Goal: Information Seeking & Learning: Check status

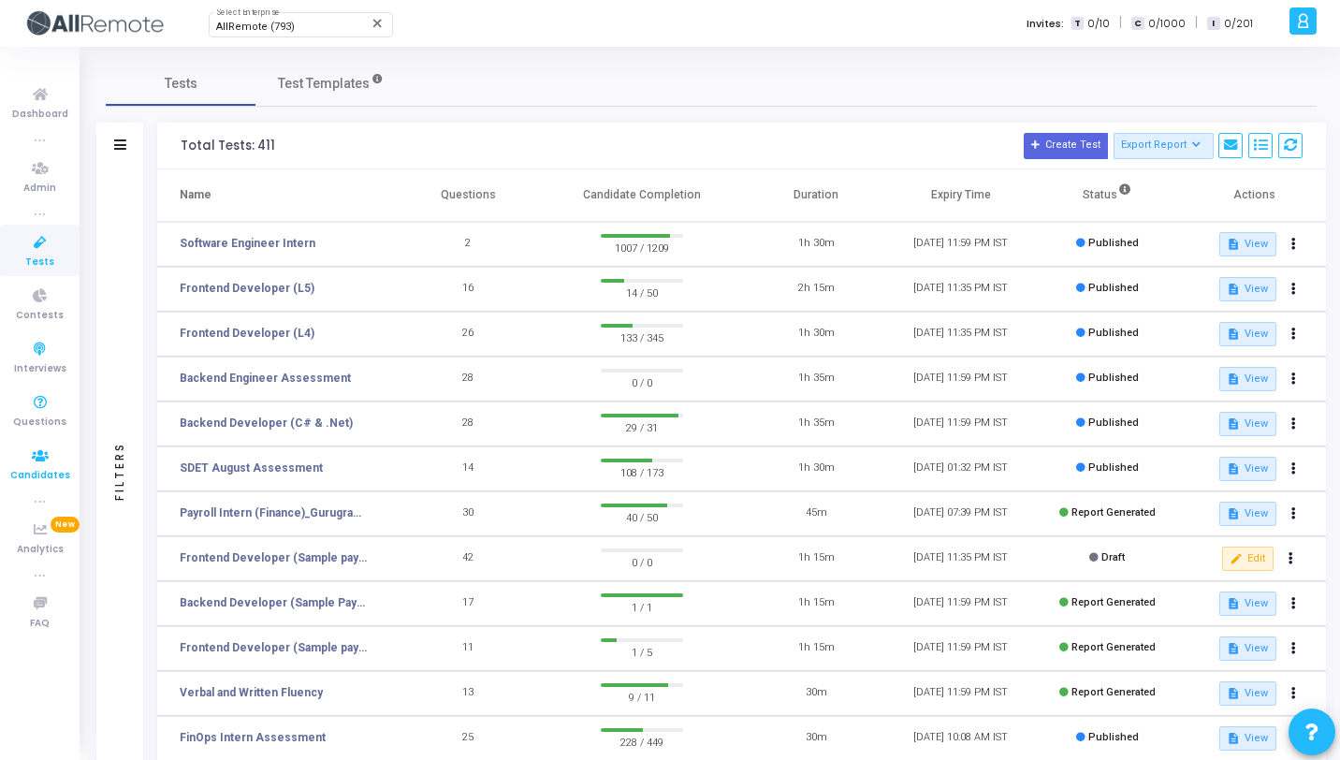
click at [22, 480] on span "Candidates" at bounding box center [40, 476] width 60 height 16
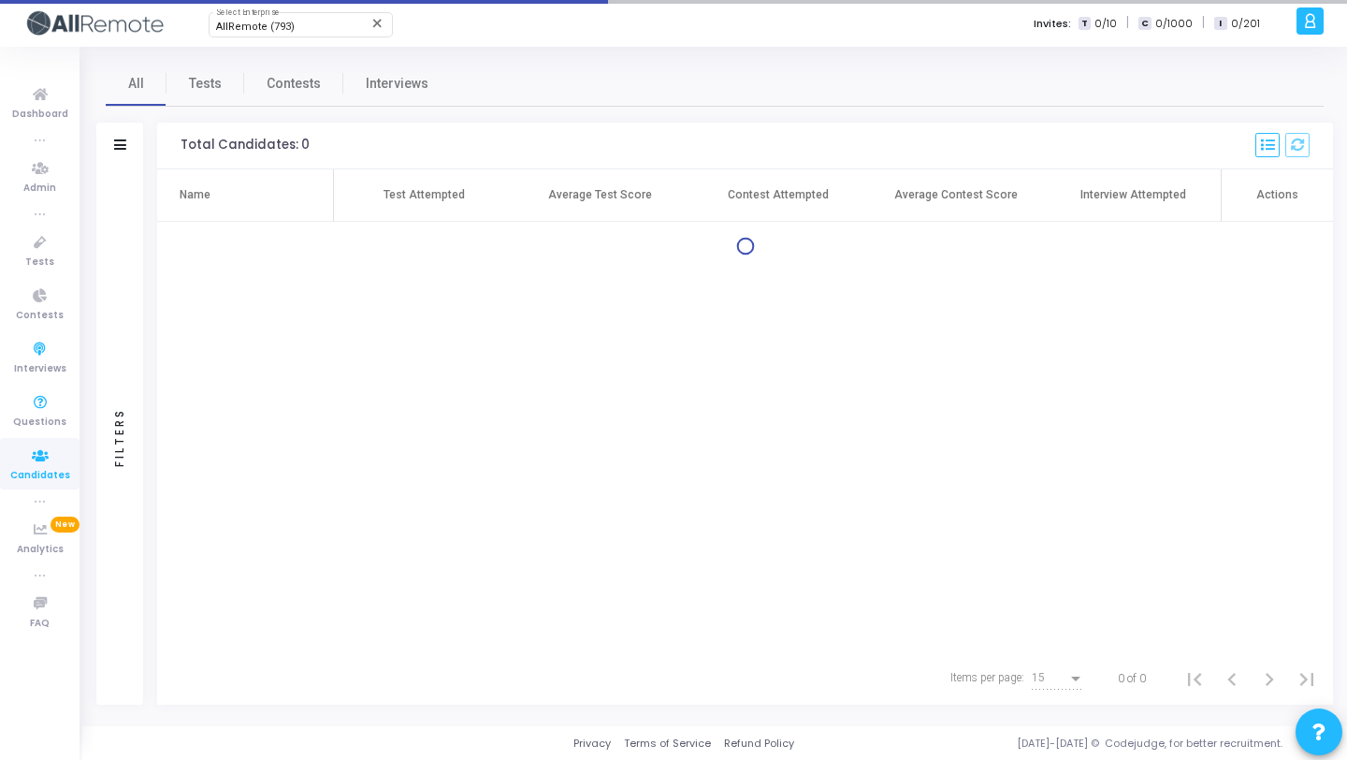
click at [133, 189] on div "Filters" at bounding box center [119, 436] width 47 height 535
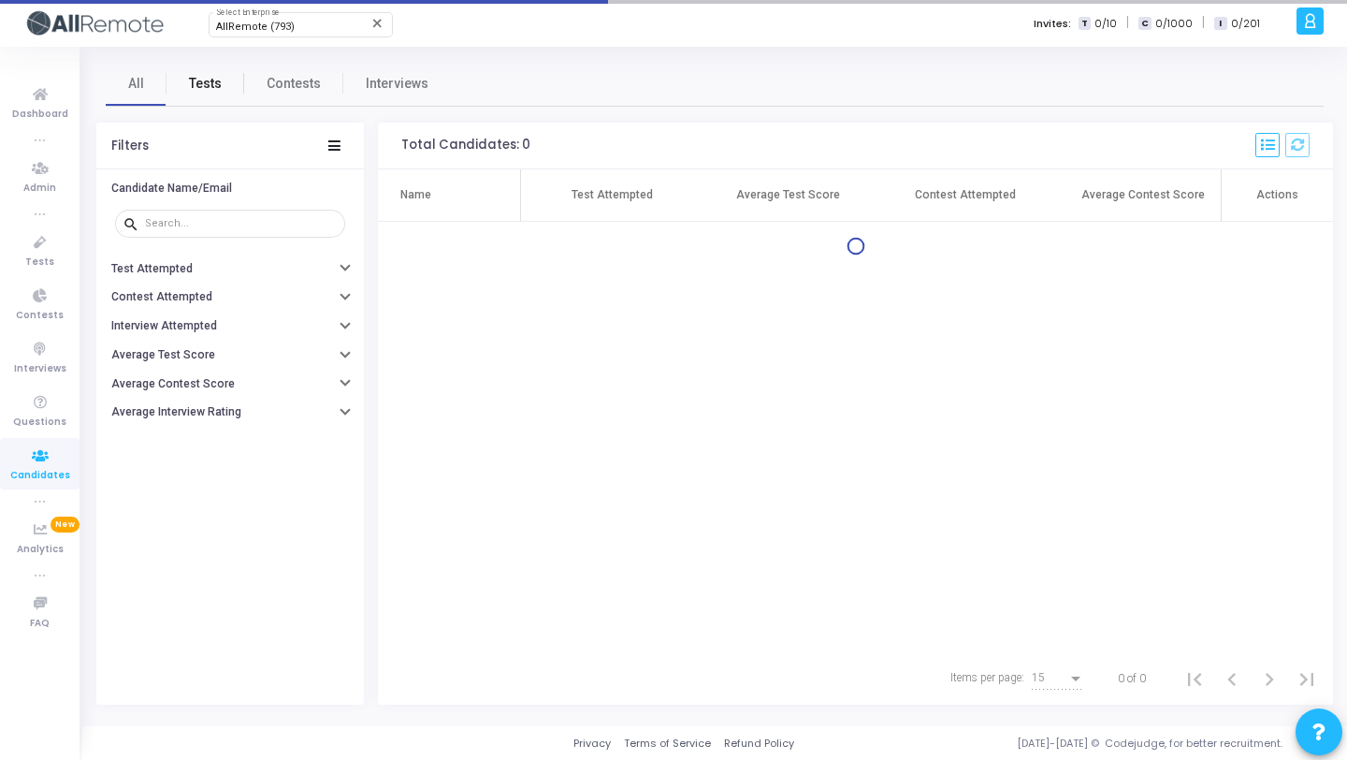
click at [220, 75] on link "Tests" at bounding box center [206, 83] width 78 height 45
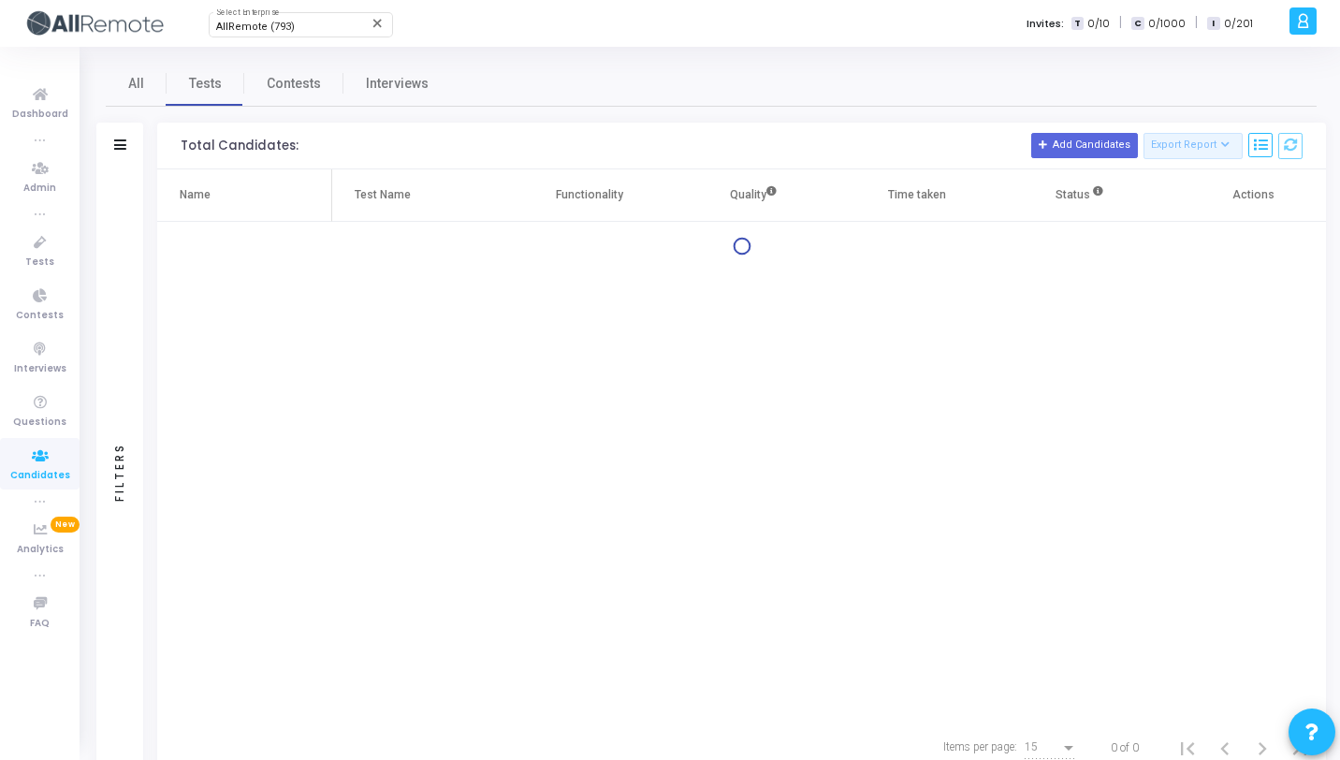
click at [141, 172] on div "Filters" at bounding box center [119, 471] width 47 height 604
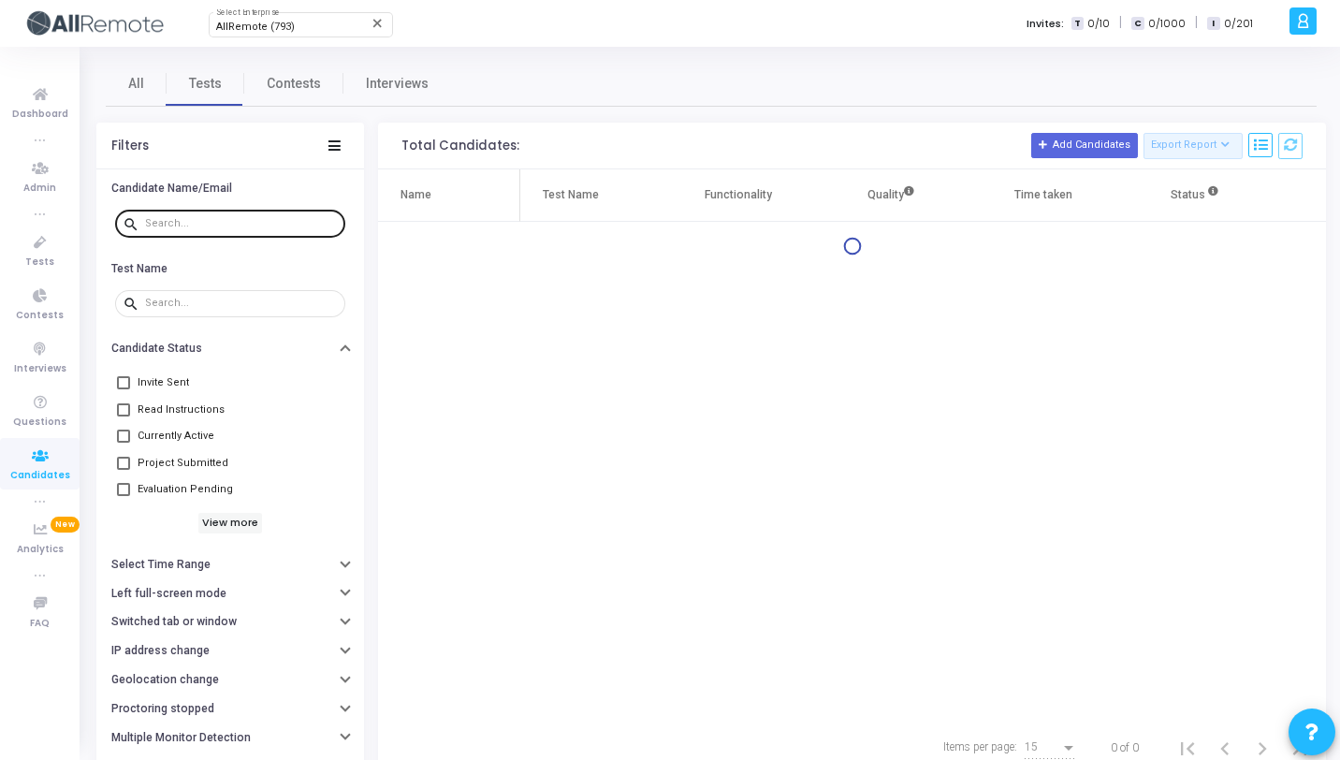
click at [189, 231] on div at bounding box center [241, 223] width 193 height 30
paste input "[EMAIL_ADDRESS][DOMAIN_NAME]"
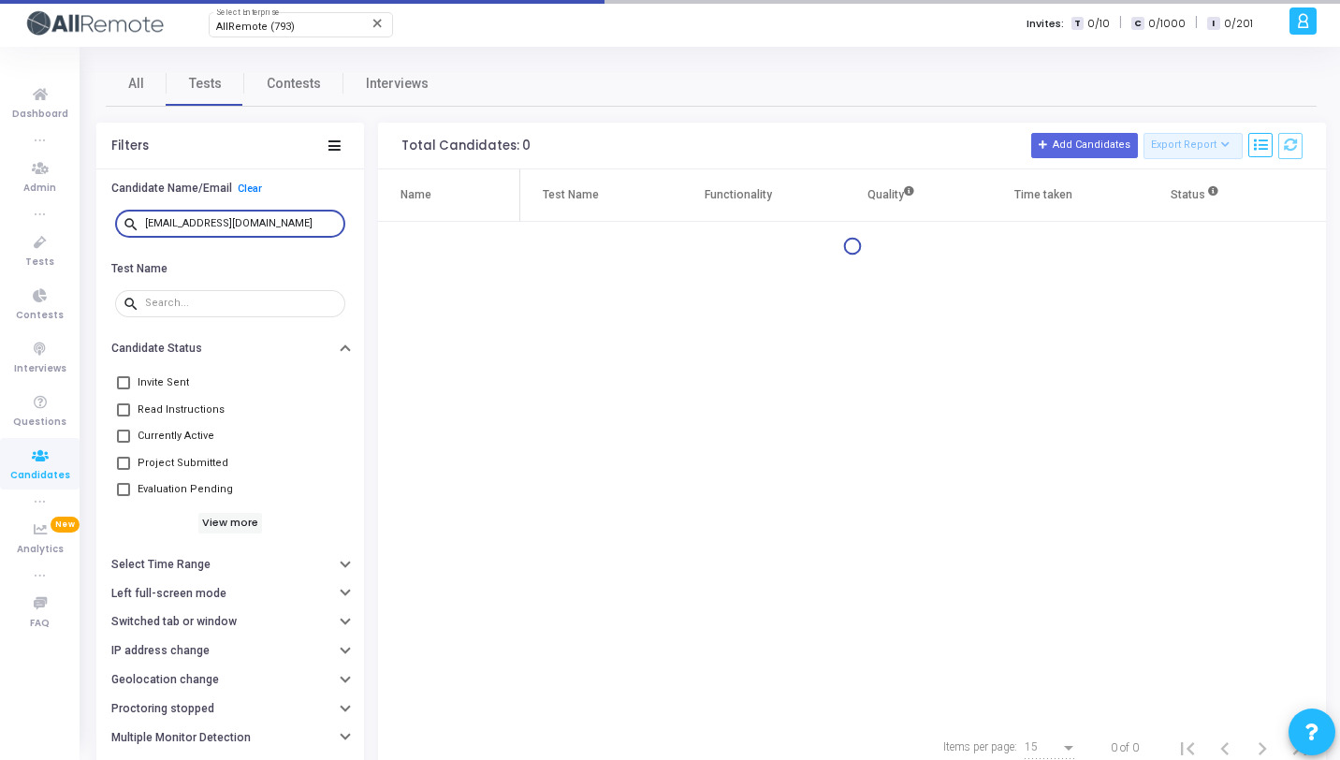
type input "[EMAIL_ADDRESS][DOMAIN_NAME]"
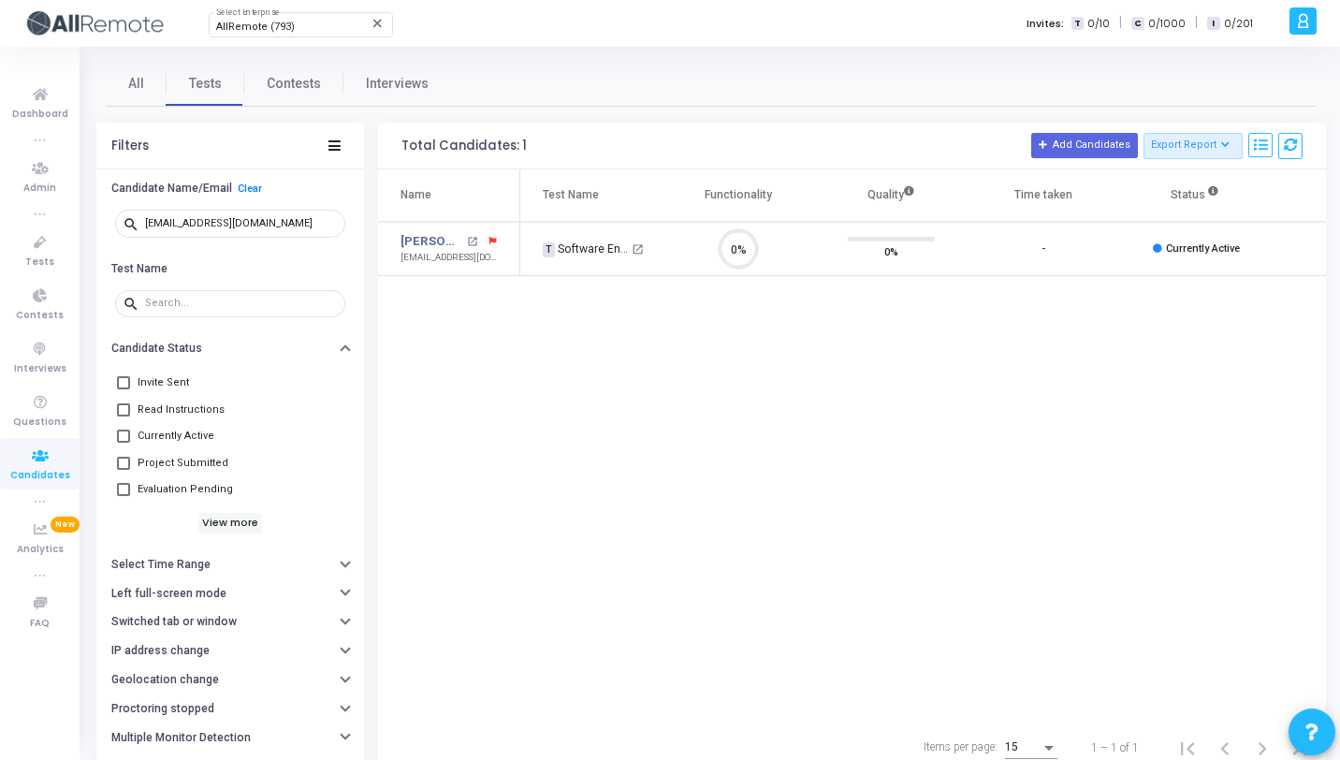
scroll to position [39, 48]
click at [473, 240] on mat-icon "open_in_new" at bounding box center [472, 242] width 10 height 10
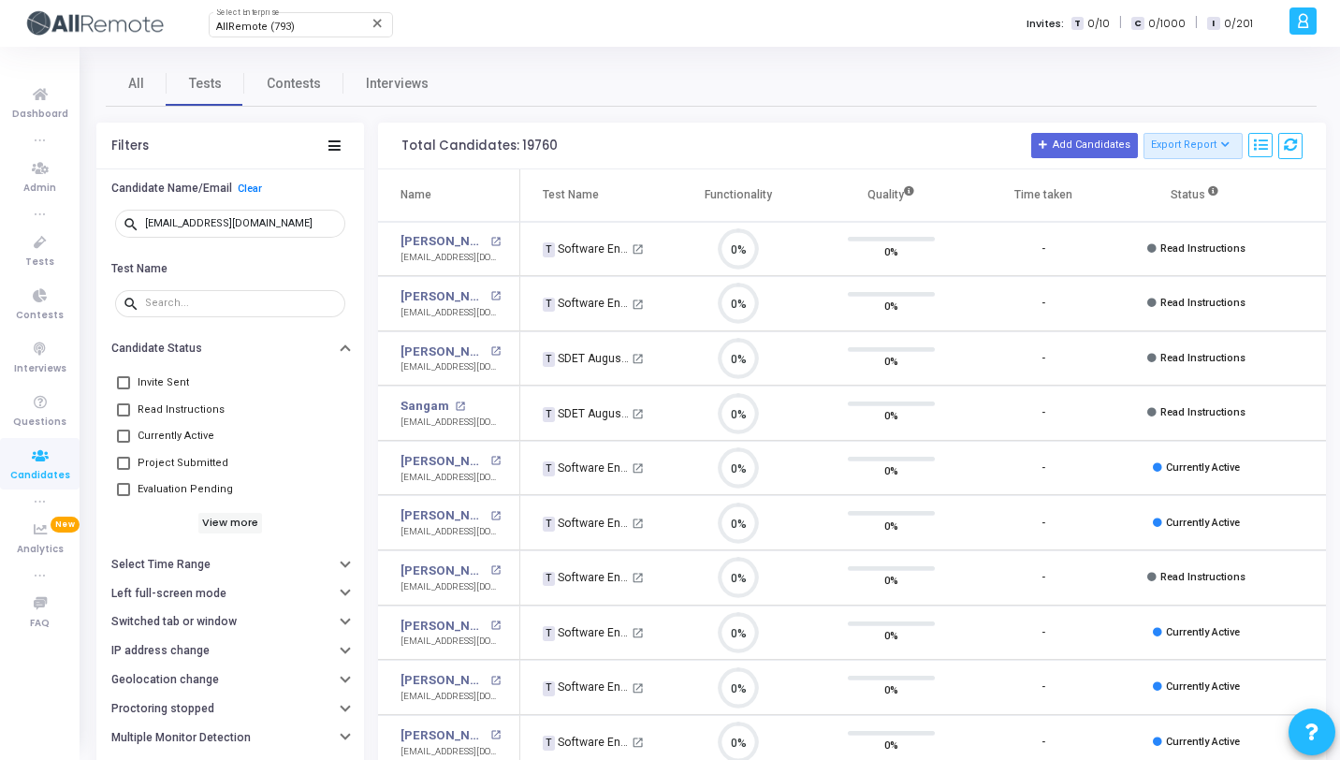
scroll to position [0, 0]
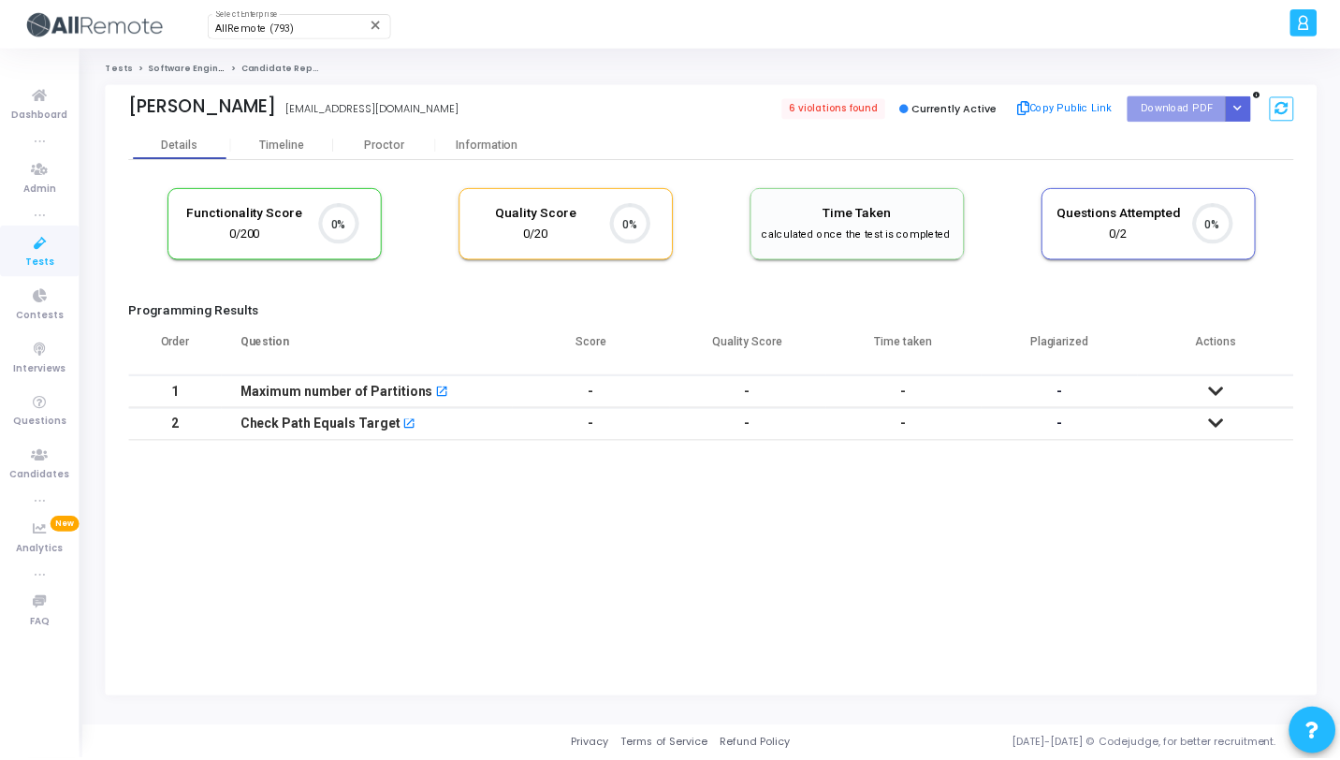
scroll to position [39, 48]
click at [285, 147] on div "Timeline" at bounding box center [283, 145] width 45 height 14
